Goal: Task Accomplishment & Management: Manage account settings

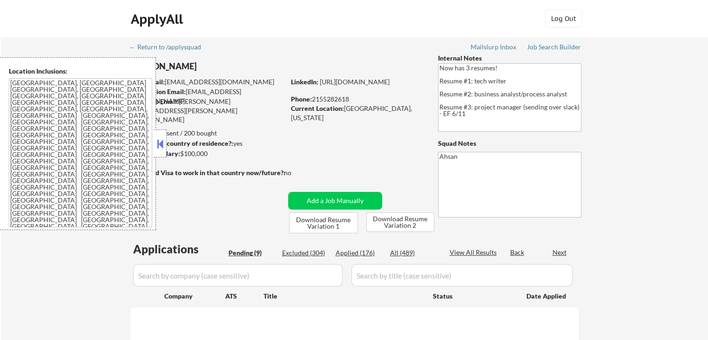
select select ""pending""
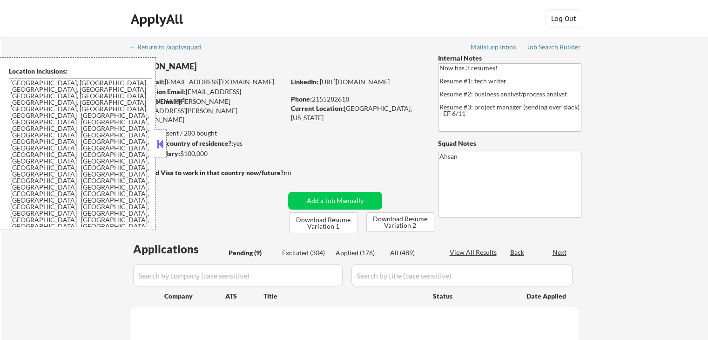
select select ""pending""
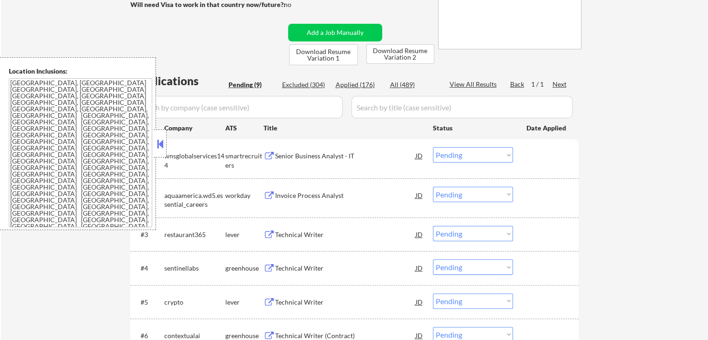
scroll to position [186, 0]
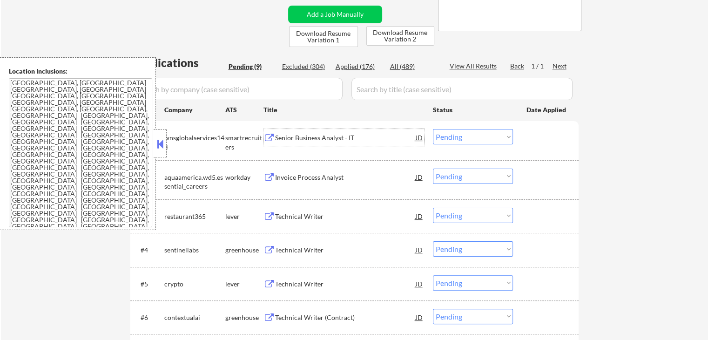
click at [281, 137] on div "Senior Business Analyst - IT" at bounding box center [345, 137] width 141 height 9
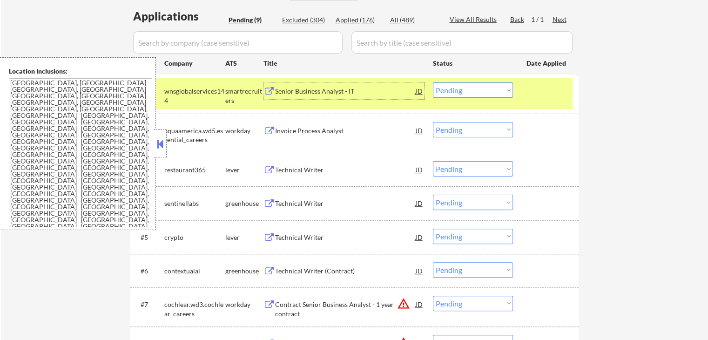
scroll to position [248, 0]
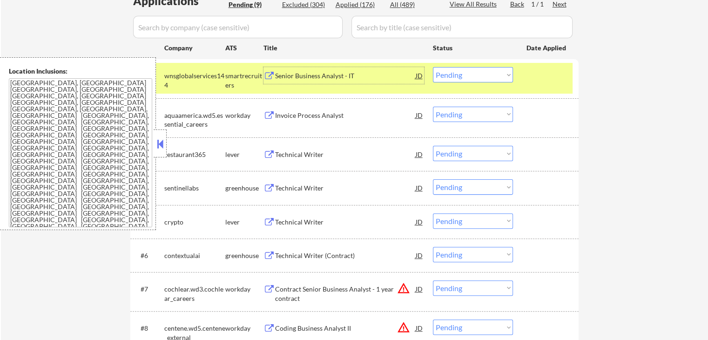
click at [458, 76] on select "Choose an option... Pending Applied Excluded (Questions) Excluded (Expired) Exc…" at bounding box center [473, 74] width 80 height 15
click at [433, 67] on select "Choose an option... Pending Applied Excluded (Questions) Excluded (Expired) Exc…" at bounding box center [473, 74] width 80 height 15
click at [304, 157] on div "Technical Writer" at bounding box center [345, 154] width 141 height 9
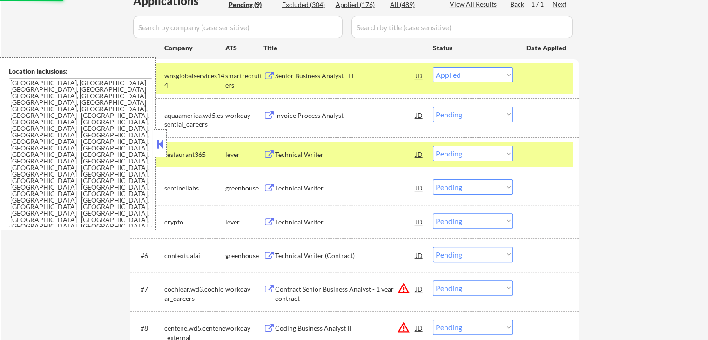
select select ""pending""
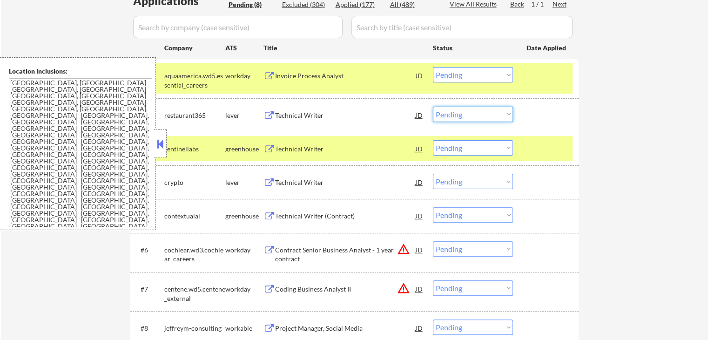
click at [469, 118] on select "Choose an option... Pending Applied Excluded (Questions) Excluded (Expired) Exc…" at bounding box center [473, 114] width 80 height 15
click at [433, 107] on select "Choose an option... Pending Applied Excluded (Questions) Excluded (Expired) Exc…" at bounding box center [473, 114] width 80 height 15
click at [304, 149] on div "Technical Writer" at bounding box center [345, 148] width 141 height 9
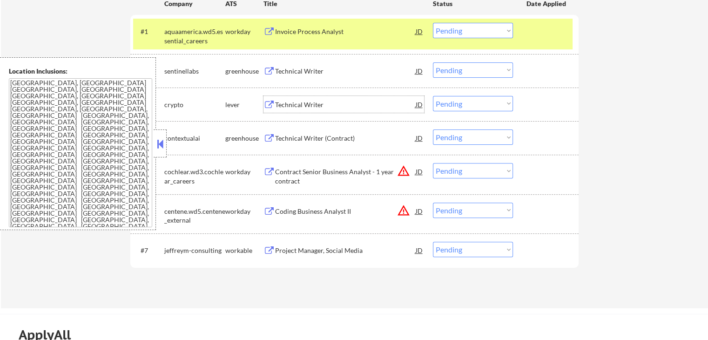
scroll to position [310, 0]
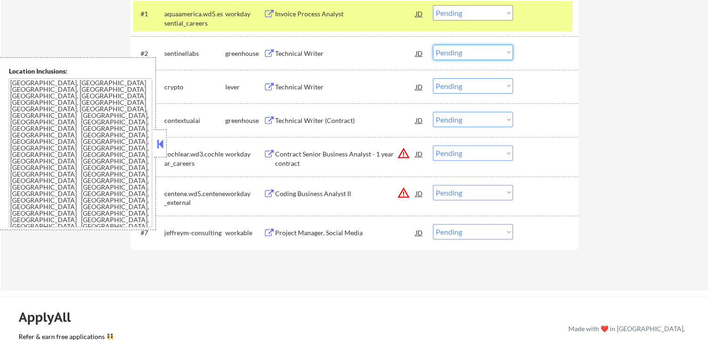
click at [469, 50] on select "Choose an option... Pending Applied Excluded (Questions) Excluded (Expired) Exc…" at bounding box center [473, 52] width 80 height 15
click at [433, 45] on select "Choose an option... Pending Applied Excluded (Questions) Excluded (Expired) Exc…" at bounding box center [473, 52] width 80 height 15
click at [315, 85] on div "Technical Writer" at bounding box center [345, 86] width 141 height 9
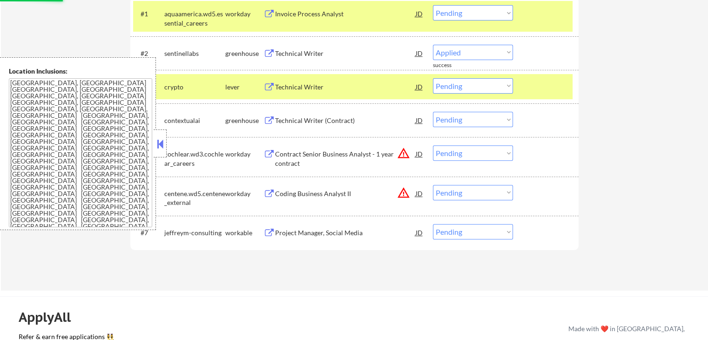
select select ""pending""
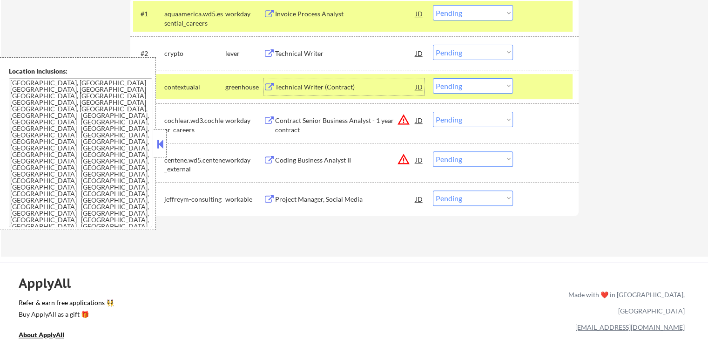
click at [285, 83] on div "Technical Writer (Contract)" at bounding box center [345, 86] width 141 height 9
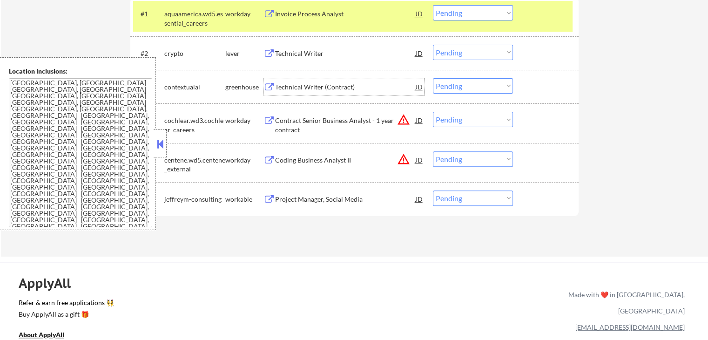
click at [459, 82] on select "Choose an option... Pending Applied Excluded (Questions) Excluded (Expired) Exc…" at bounding box center [473, 85] width 80 height 15
click at [433, 78] on select "Choose an option... Pending Applied Excluded (Questions) Excluded (Expired) Exc…" at bounding box center [473, 85] width 80 height 15
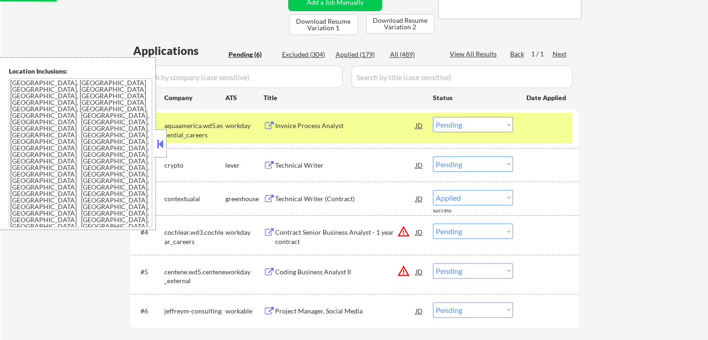
select select ""pending""
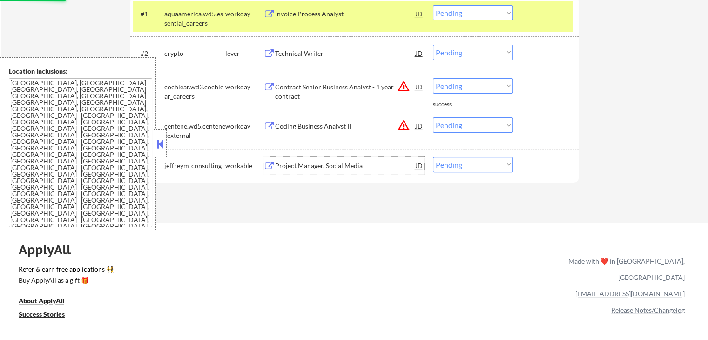
click at [295, 164] on div "Project Manager, Social Media" at bounding box center [345, 165] width 141 height 9
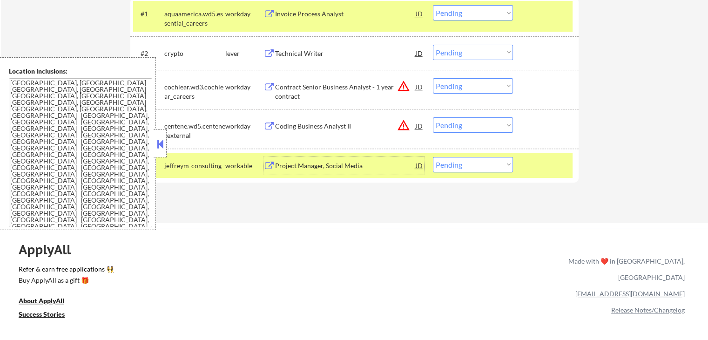
scroll to position [248, 0]
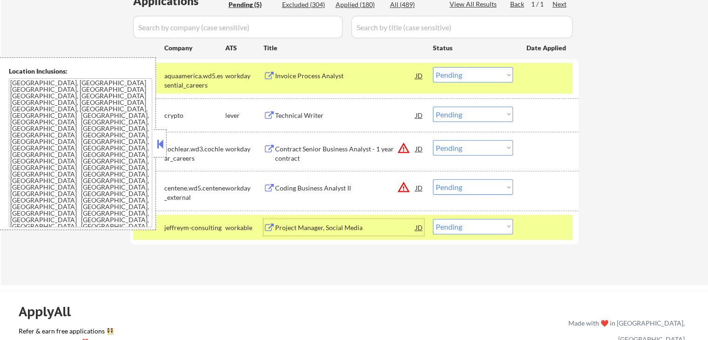
drag, startPoint x: 464, startPoint y: 222, endPoint x: 466, endPoint y: 230, distance: 8.5
click at [464, 222] on select "Choose an option... Pending Applied Excluded (Questions) Excluded (Expired) Exc…" at bounding box center [473, 226] width 80 height 15
select select ""excluded__salary_""
click at [433, 219] on select "Choose an option... Pending Applied Excluded (Questions) Excluded (Expired) Exc…" at bounding box center [473, 226] width 80 height 15
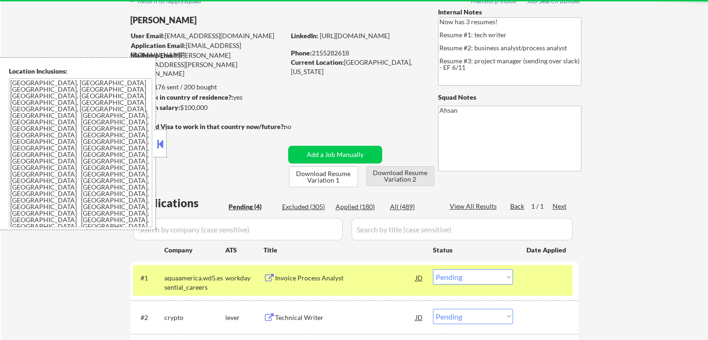
scroll to position [62, 0]
